Goal: Navigation & Orientation: Find specific page/section

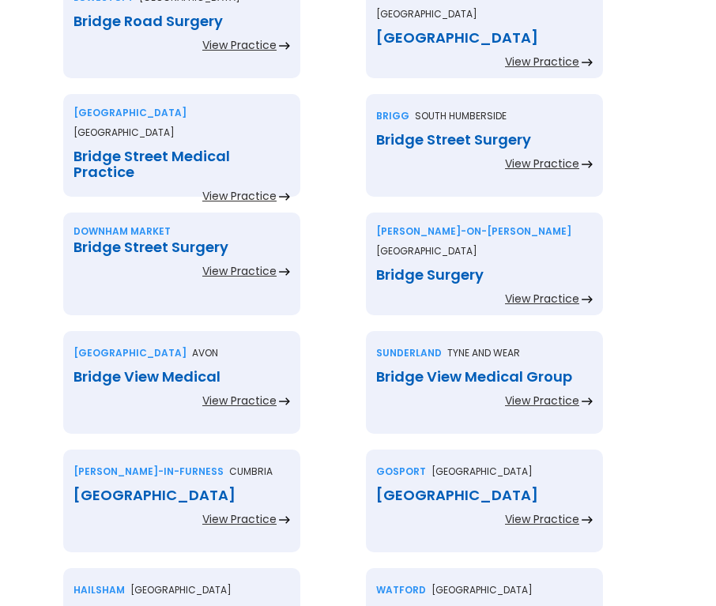
scroll to position [2924, 0]
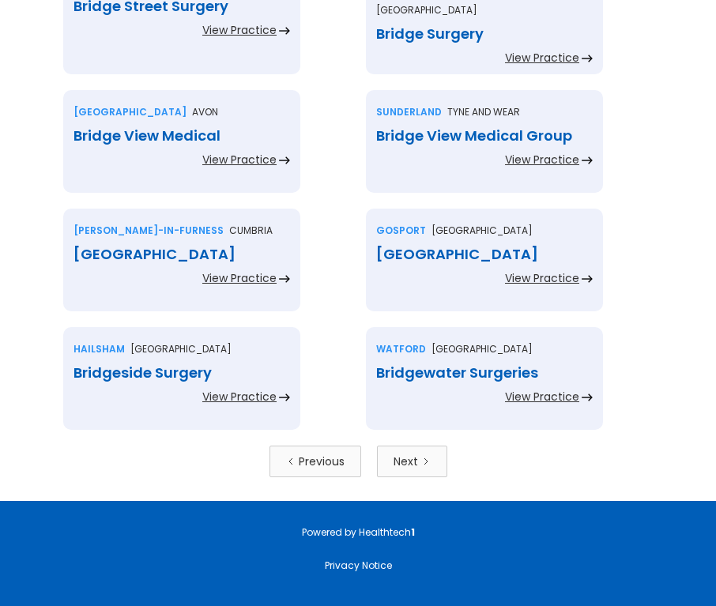
click at [424, 457] on icon "Next Page" at bounding box center [425, 461] width 9 height 9
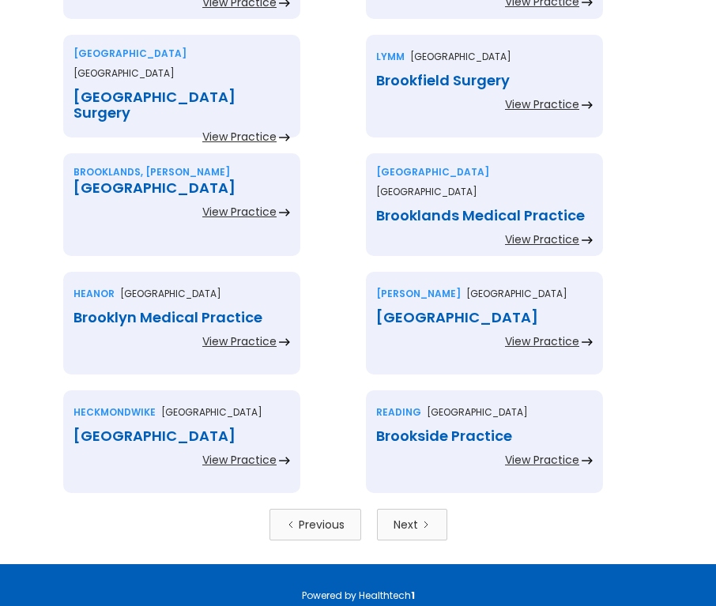
scroll to position [2967, 0]
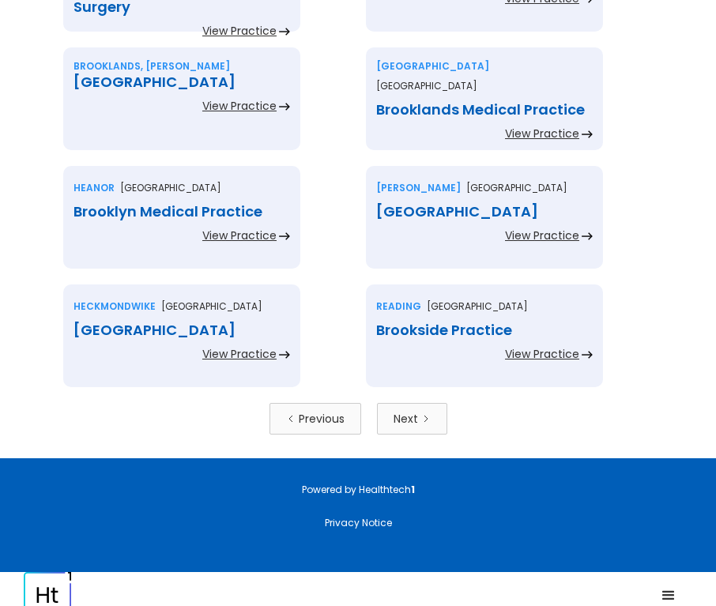
click at [408, 411] on div "Next" at bounding box center [406, 419] width 25 height 16
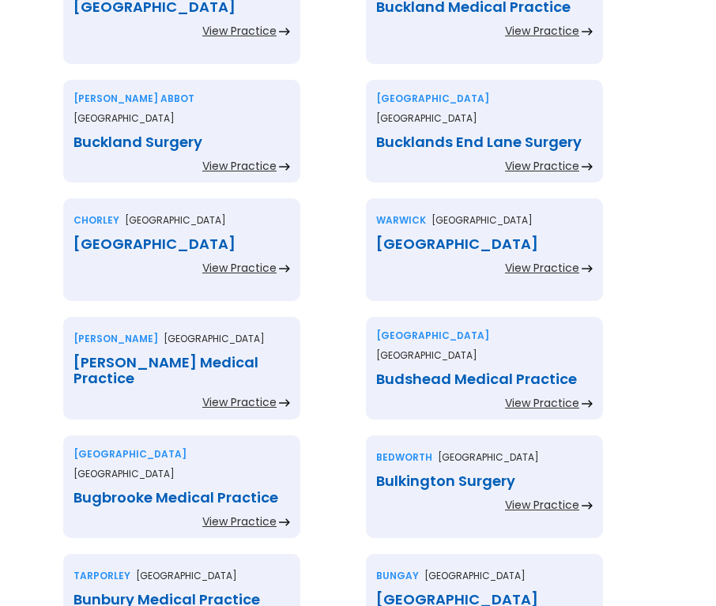
scroll to position [2845, 0]
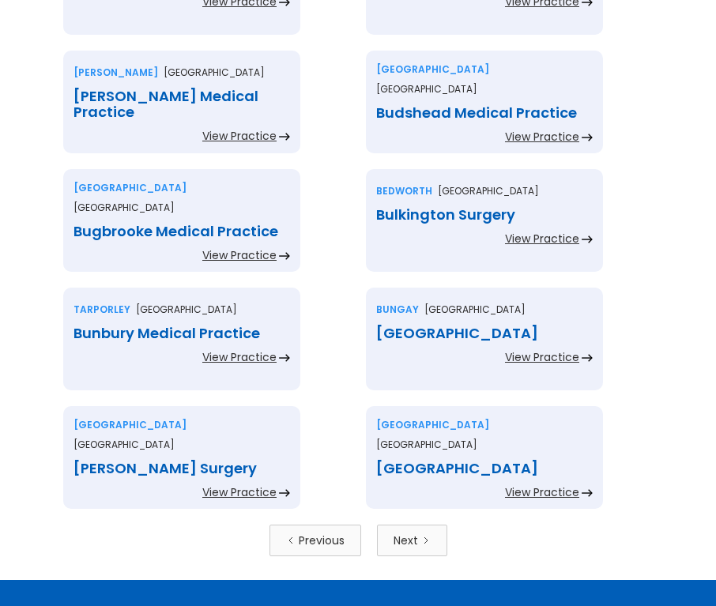
click at [409, 533] on div "Next" at bounding box center [406, 541] width 25 height 16
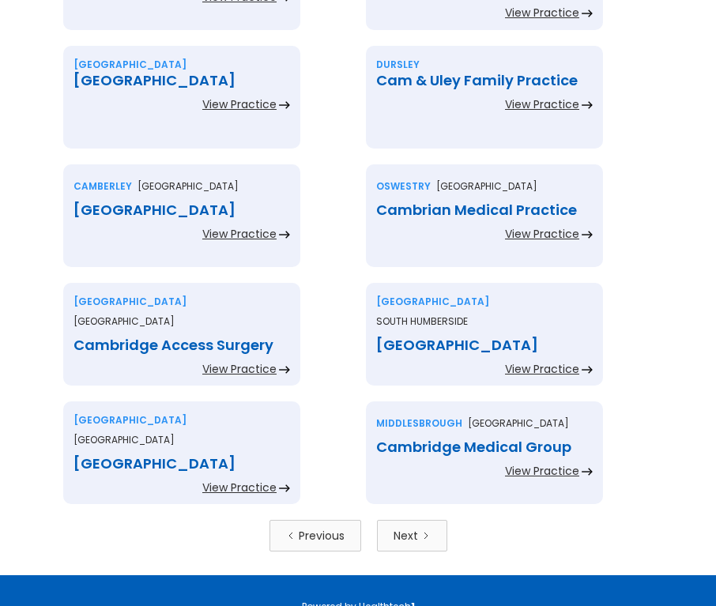
scroll to position [2924, 0]
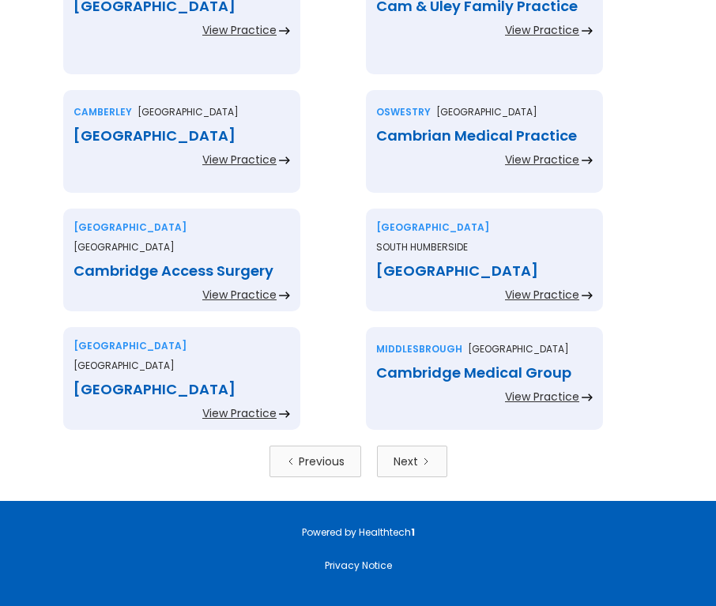
click at [389, 446] on link "Next" at bounding box center [412, 462] width 70 height 32
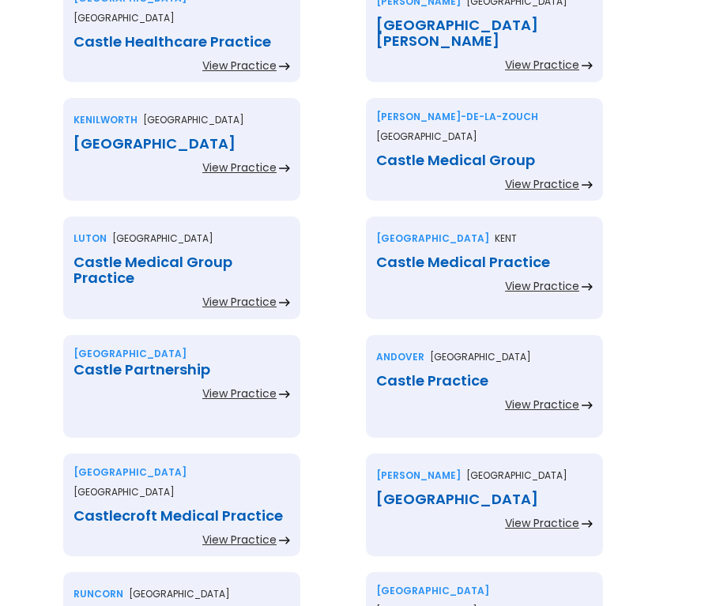
scroll to position [2967, 0]
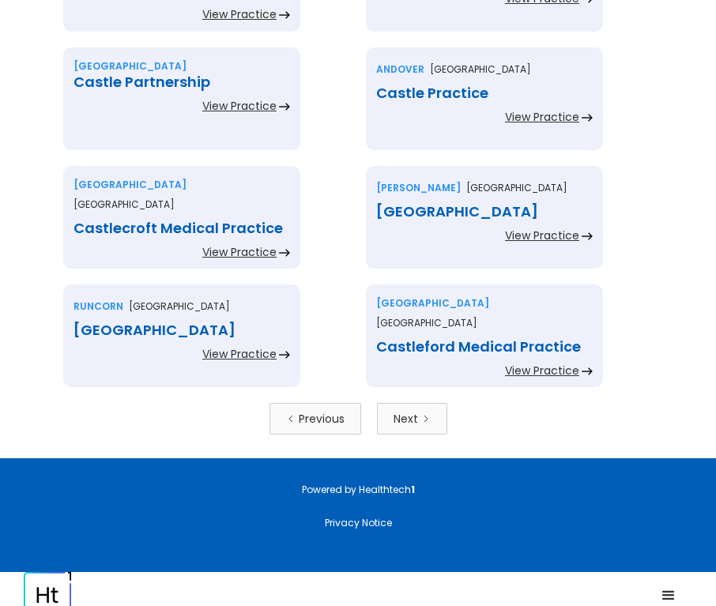
click at [396, 411] on div "Next" at bounding box center [406, 419] width 25 height 16
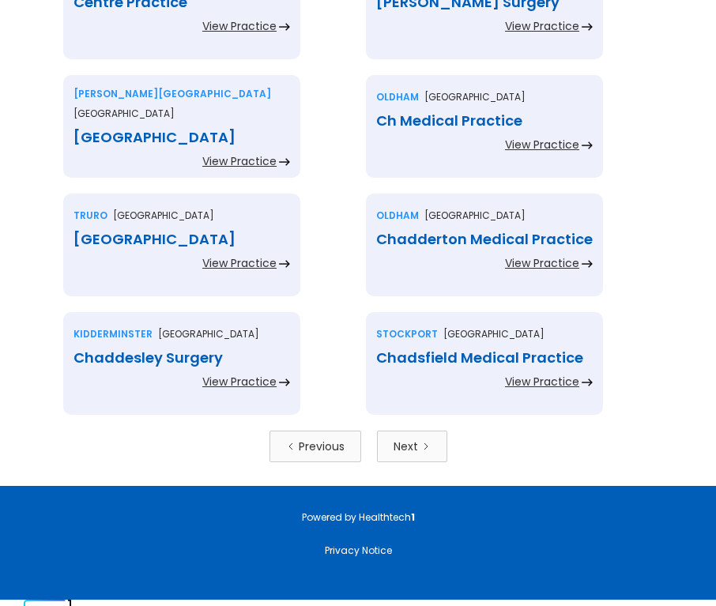
scroll to position [2967, 0]
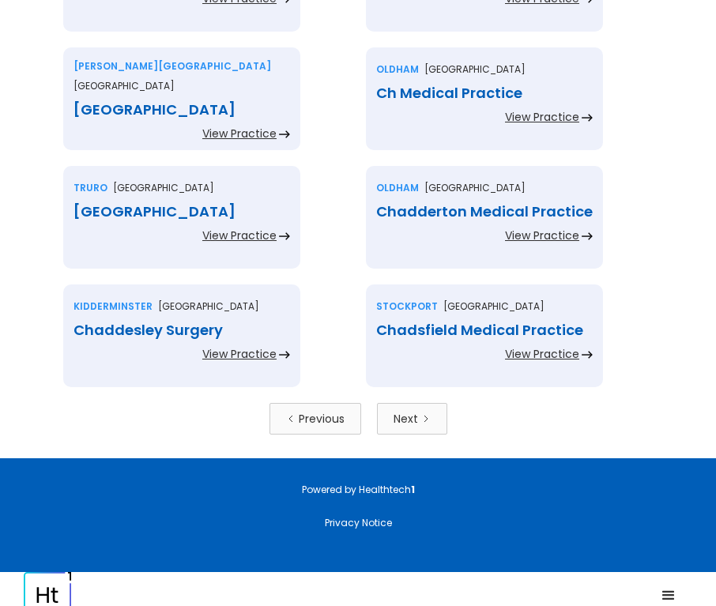
click at [411, 411] on div "Next" at bounding box center [406, 419] width 25 height 16
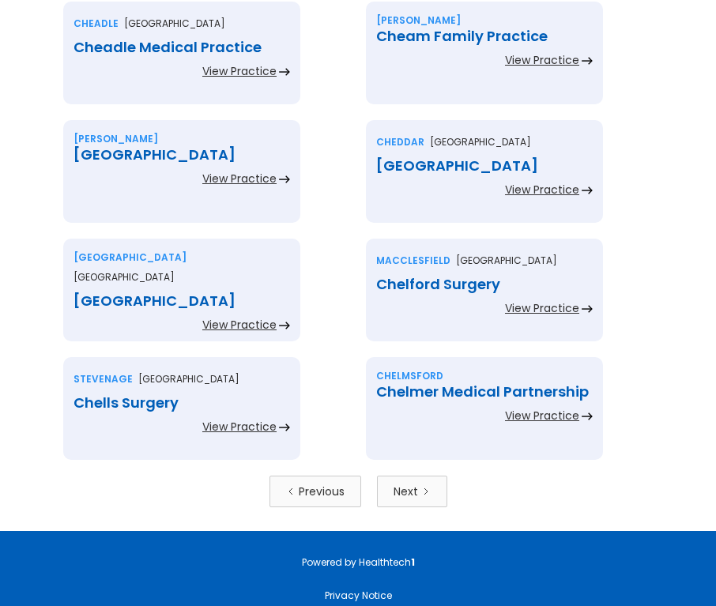
scroll to position [2967, 0]
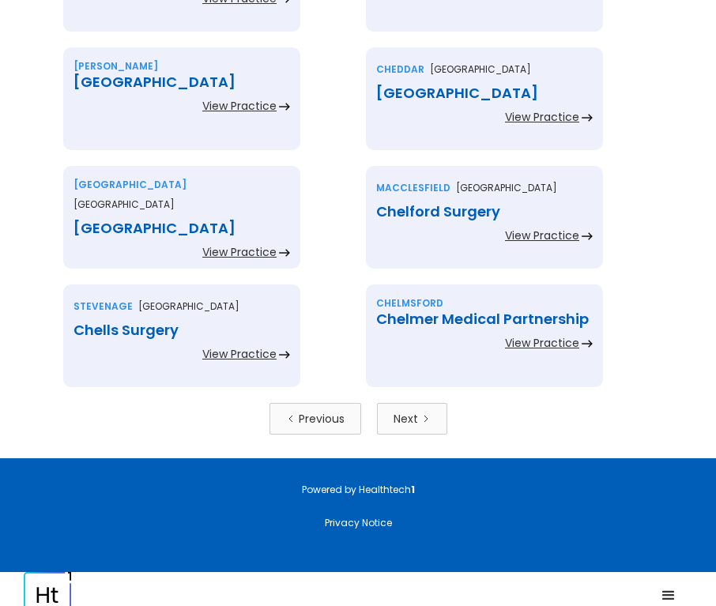
click at [403, 411] on div "Next" at bounding box center [406, 419] width 25 height 16
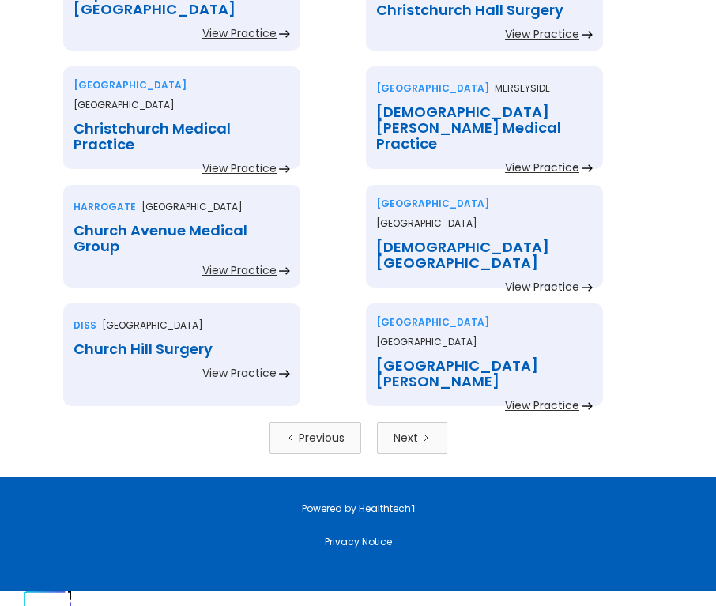
scroll to position [2967, 0]
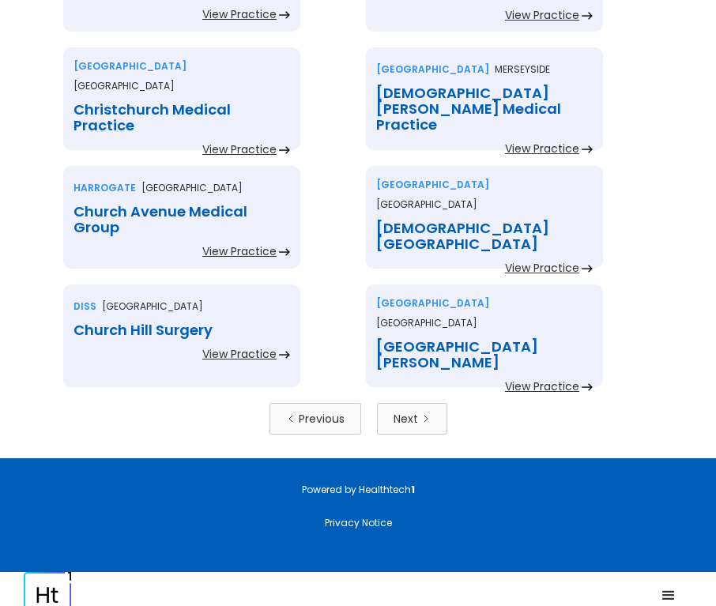
click at [394, 411] on div "Next" at bounding box center [406, 419] width 25 height 16
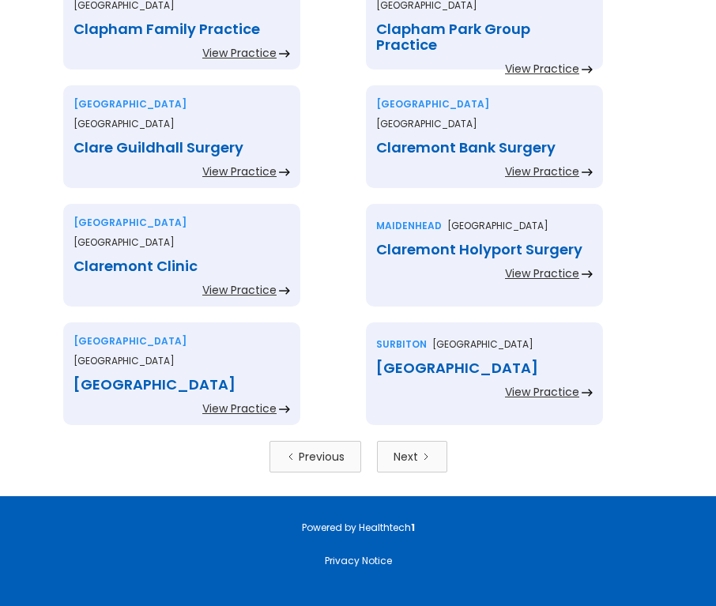
scroll to position [2967, 0]
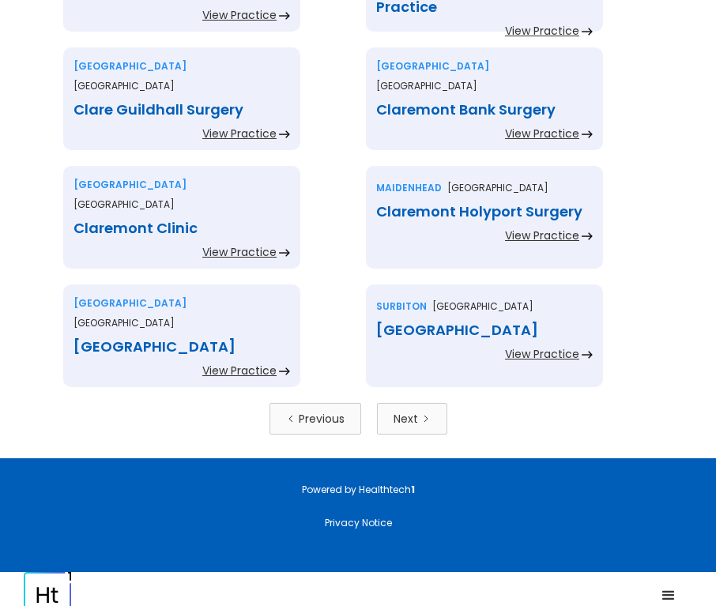
click at [389, 403] on link "Next" at bounding box center [412, 419] width 70 height 32
